Goal: Task Accomplishment & Management: Complete application form

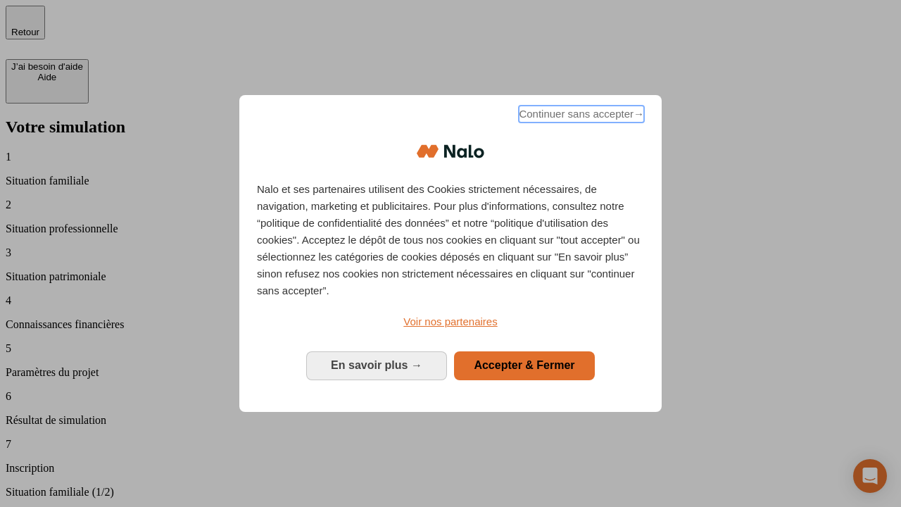
click at [580, 116] on span "Continuer sans accepter →" at bounding box center [581, 114] width 125 height 17
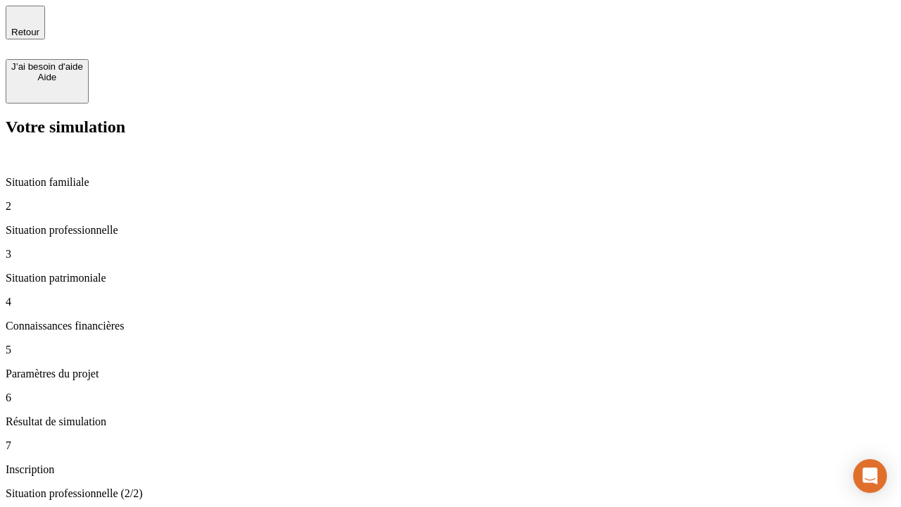
type input "30 000"
type input "40 000"
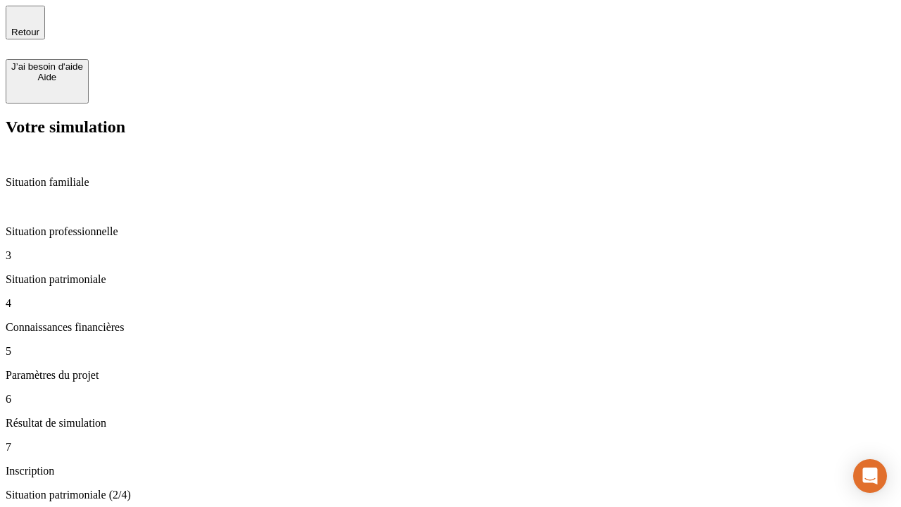
type input "1 100"
type input "20"
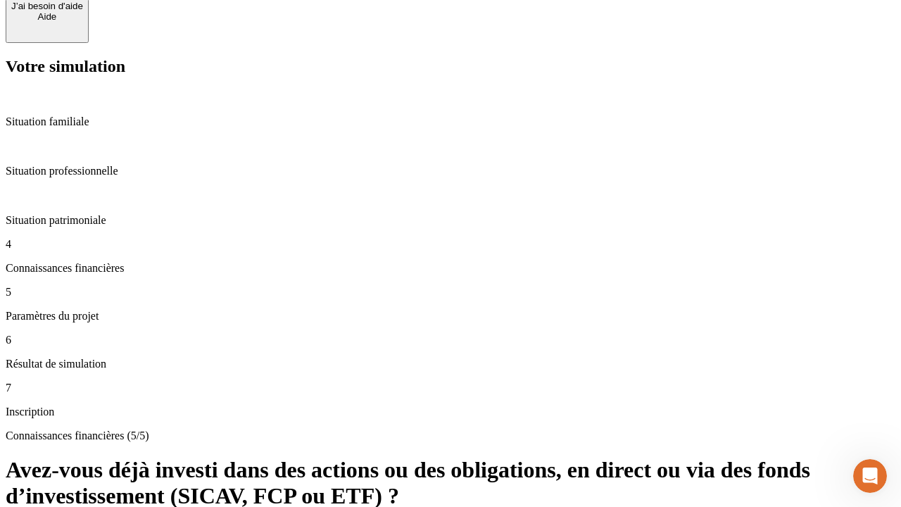
scroll to position [51, 0]
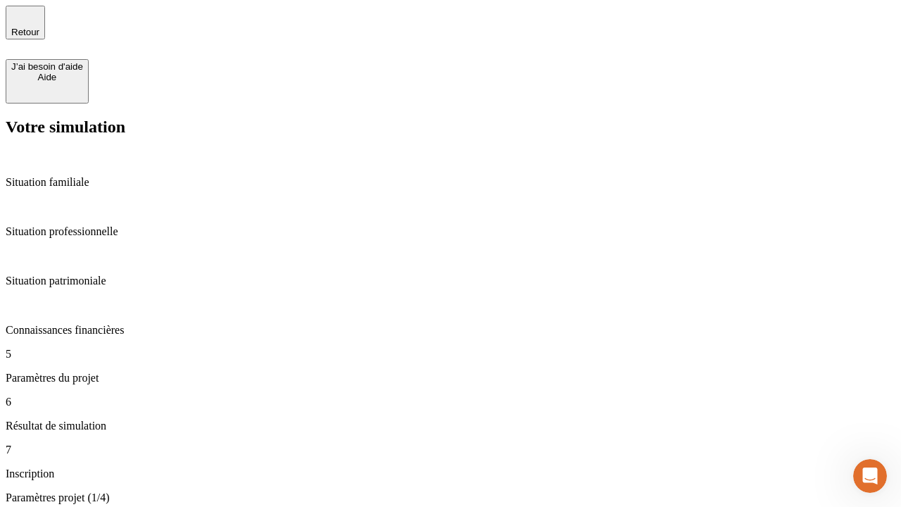
type input "40"
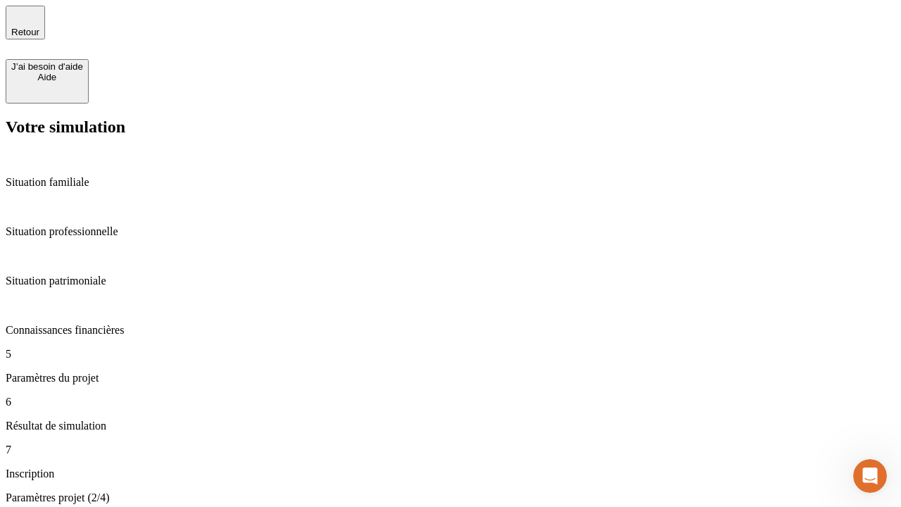
type input "50 000"
type input "640"
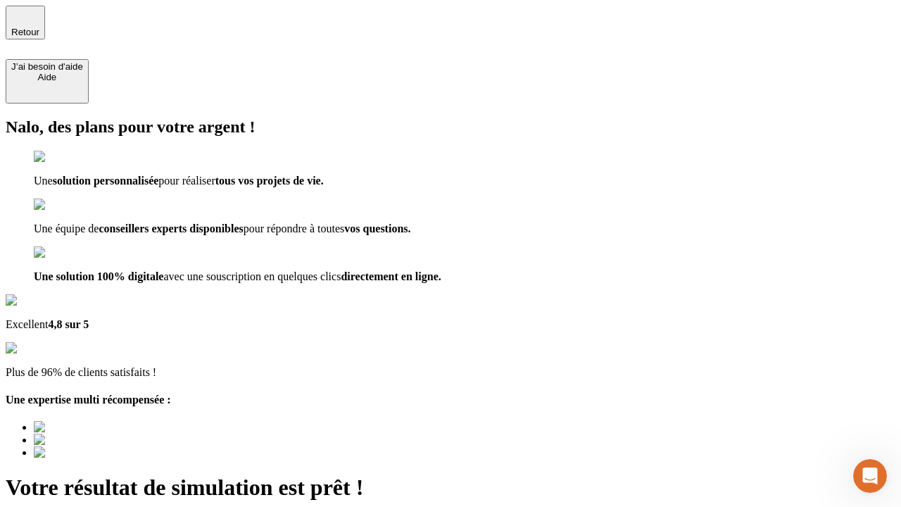
type input "[EMAIL_ADDRESS][DOMAIN_NAME]"
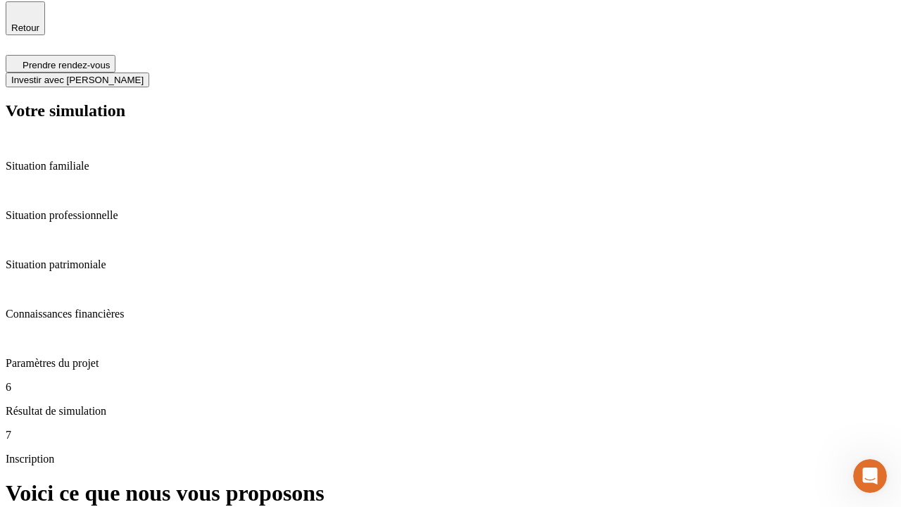
click at [144, 75] on span "Investir avec [PERSON_NAME]" at bounding box center [77, 80] width 132 height 11
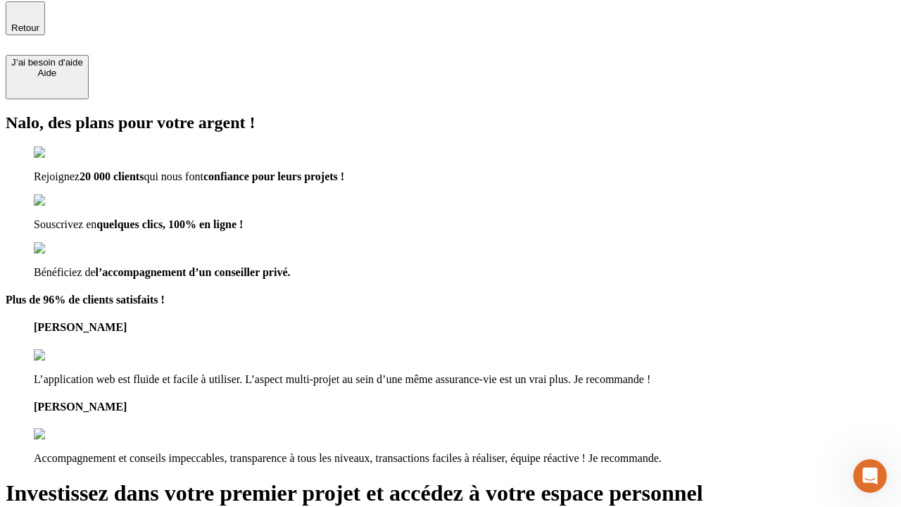
scroll to position [3, 0]
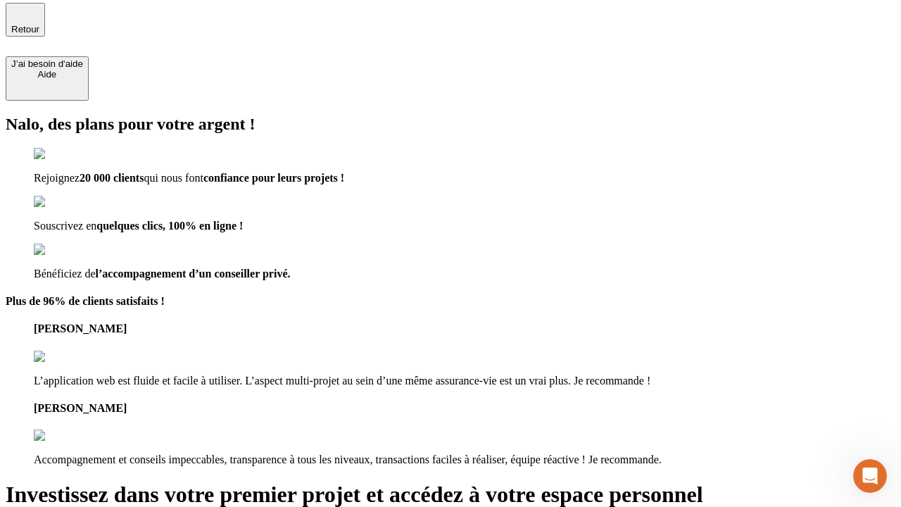
type input "abc"
